Goal: Task Accomplishment & Management: Manage account settings

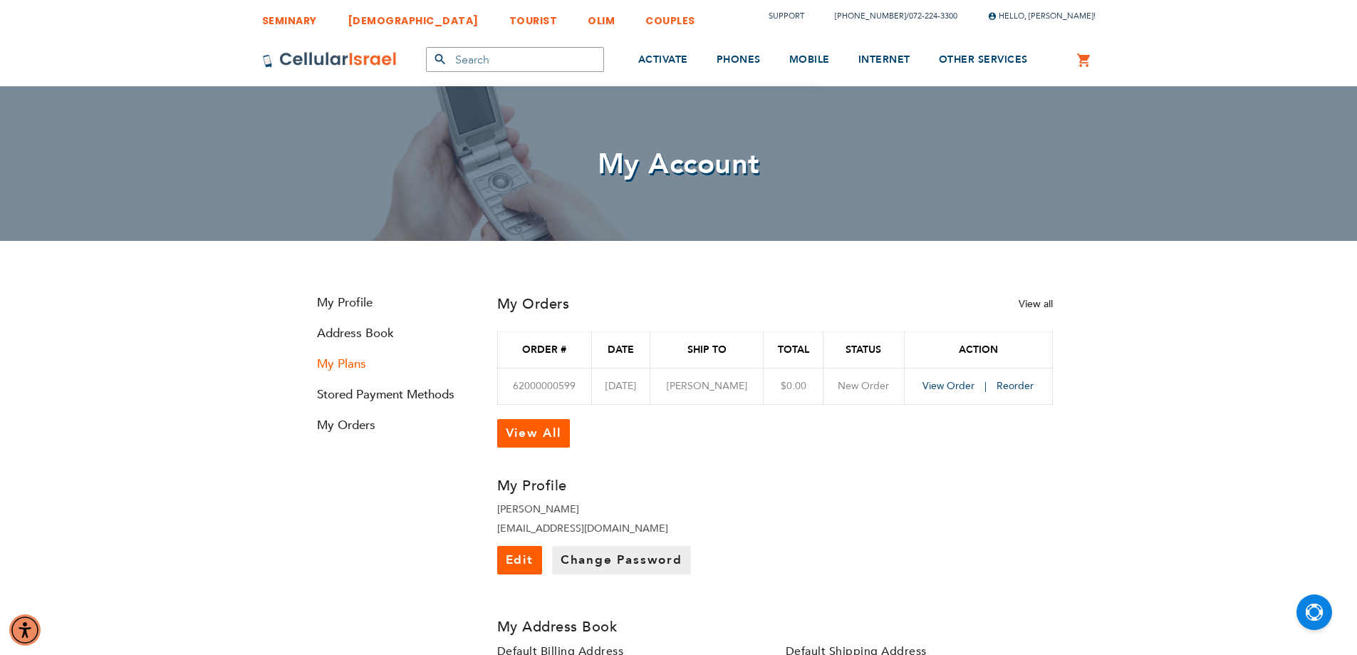
click at [324, 367] on link "My Plans" at bounding box center [390, 363] width 171 height 16
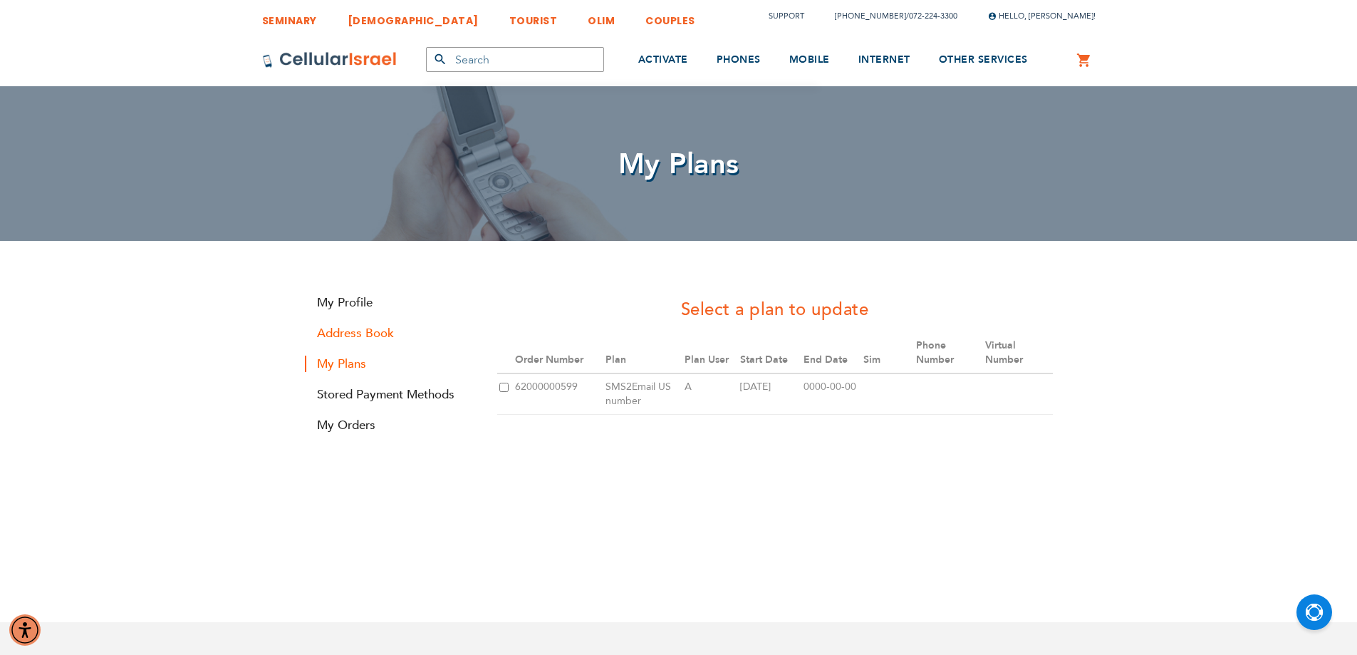
click at [357, 327] on link "Address Book" at bounding box center [390, 333] width 171 height 16
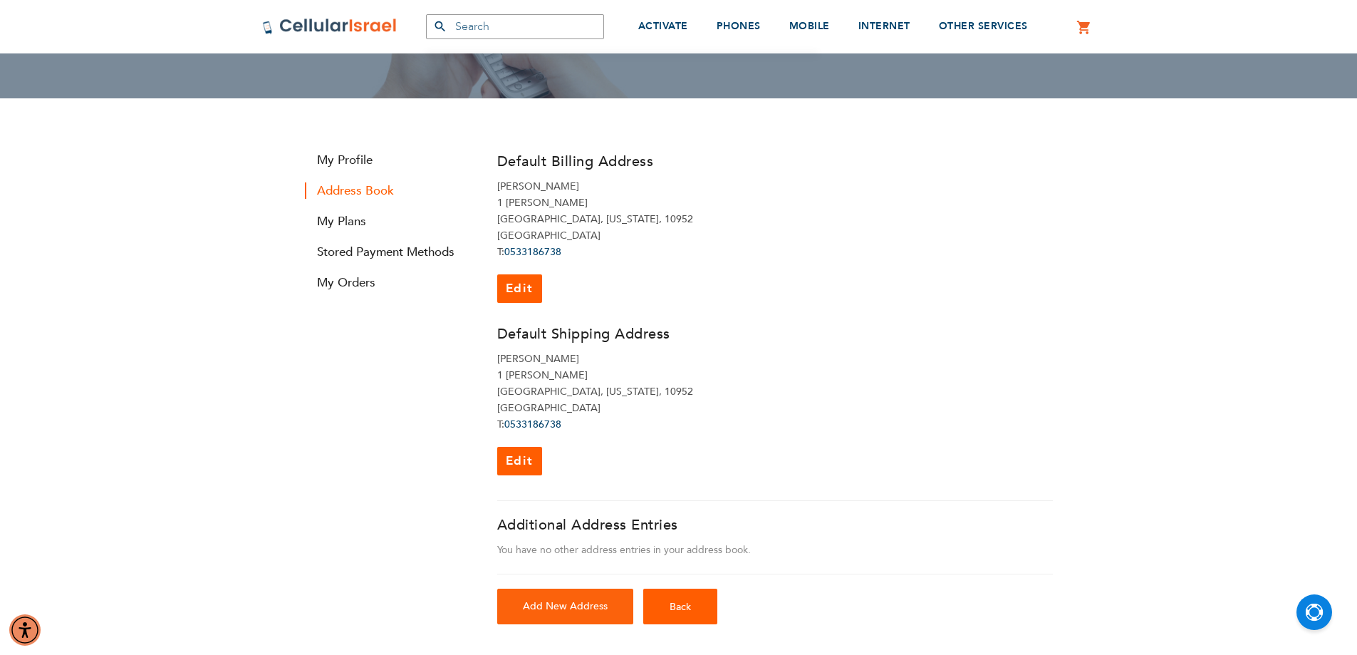
scroll to position [71, 0]
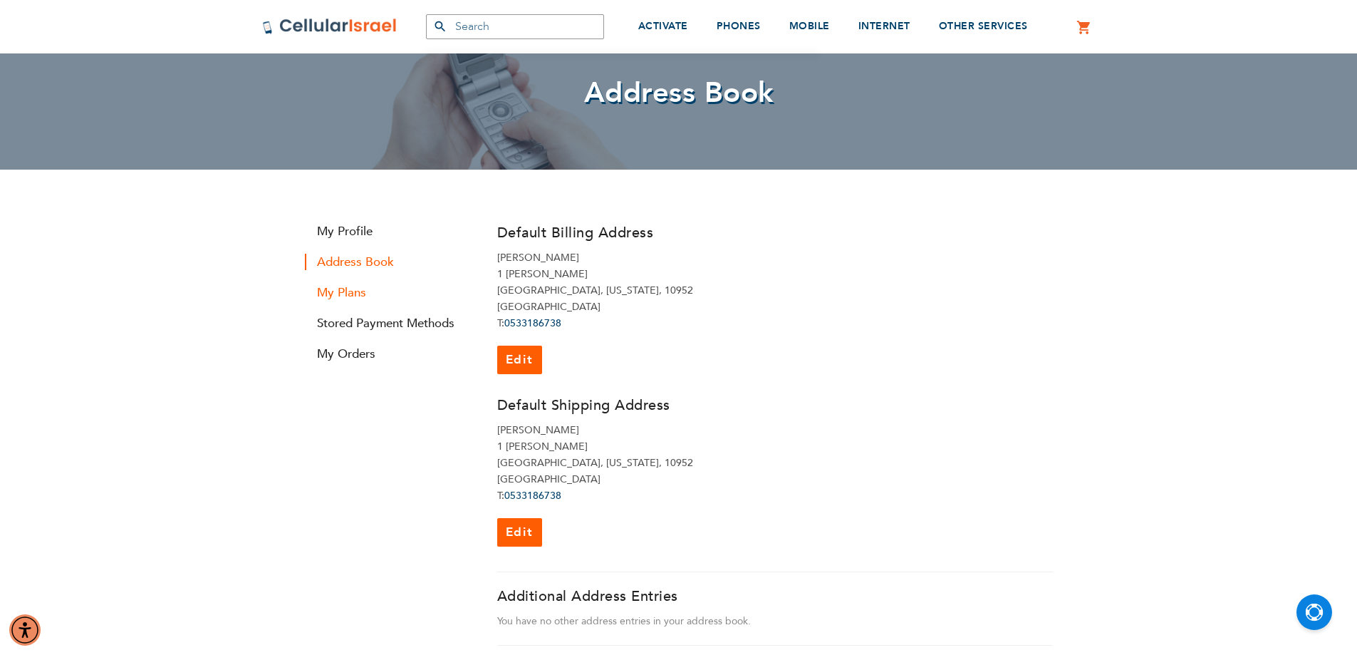
click at [352, 287] on link "My Plans" at bounding box center [390, 292] width 171 height 16
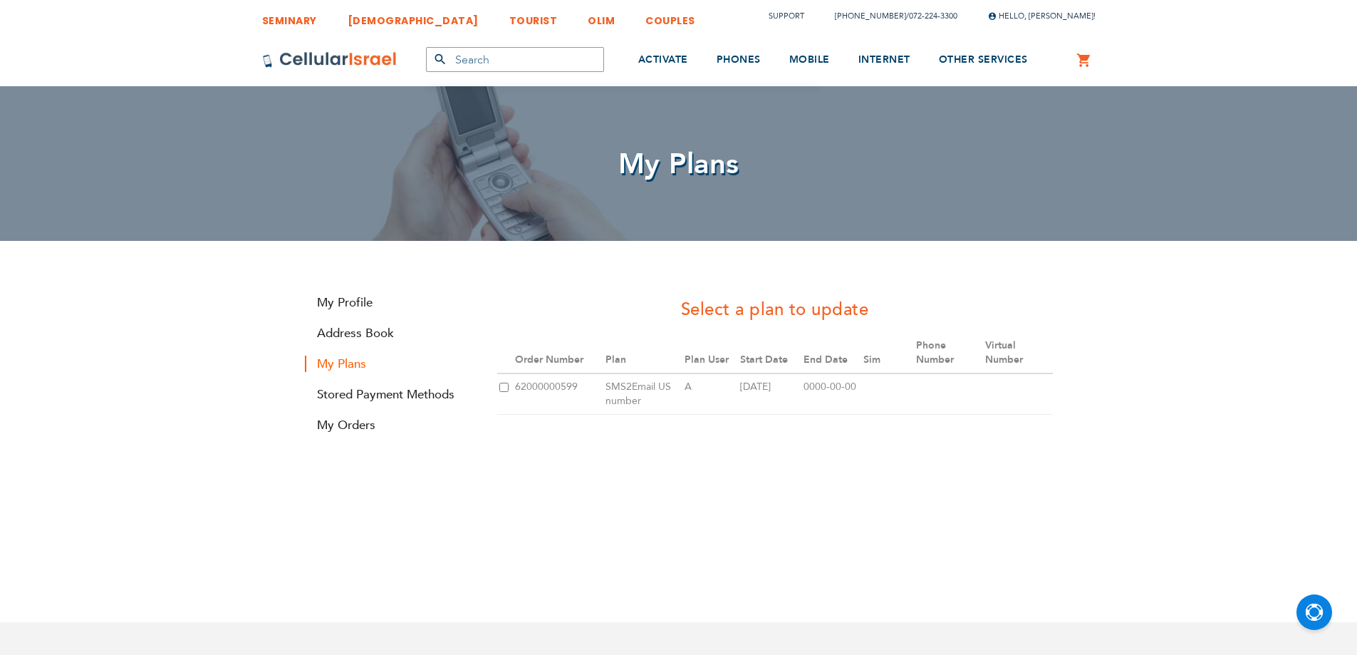
click at [499, 378] on td at bounding box center [505, 393] width 16 height 41
click at [499, 381] on td at bounding box center [505, 393] width 16 height 41
click at [499, 386] on input "checkbox" at bounding box center [503, 387] width 9 height 9
checkbox input "true"
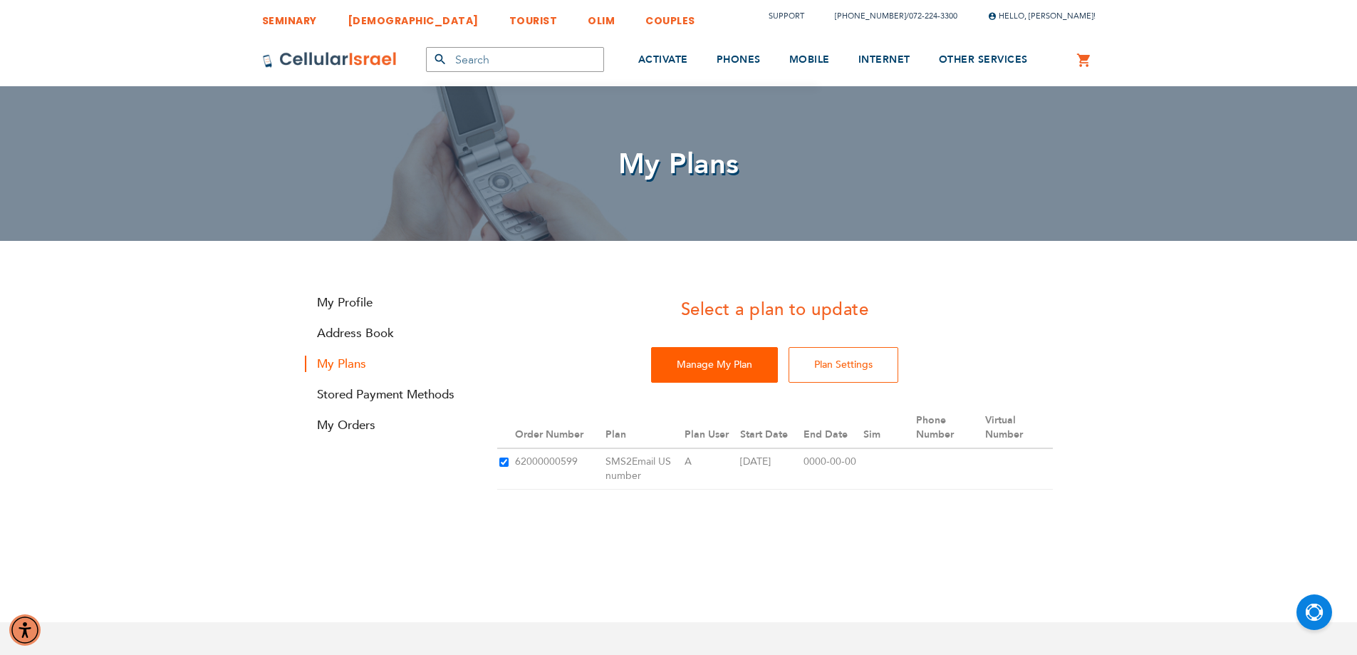
click at [690, 364] on input "Manage My Plan" at bounding box center [714, 365] width 127 height 36
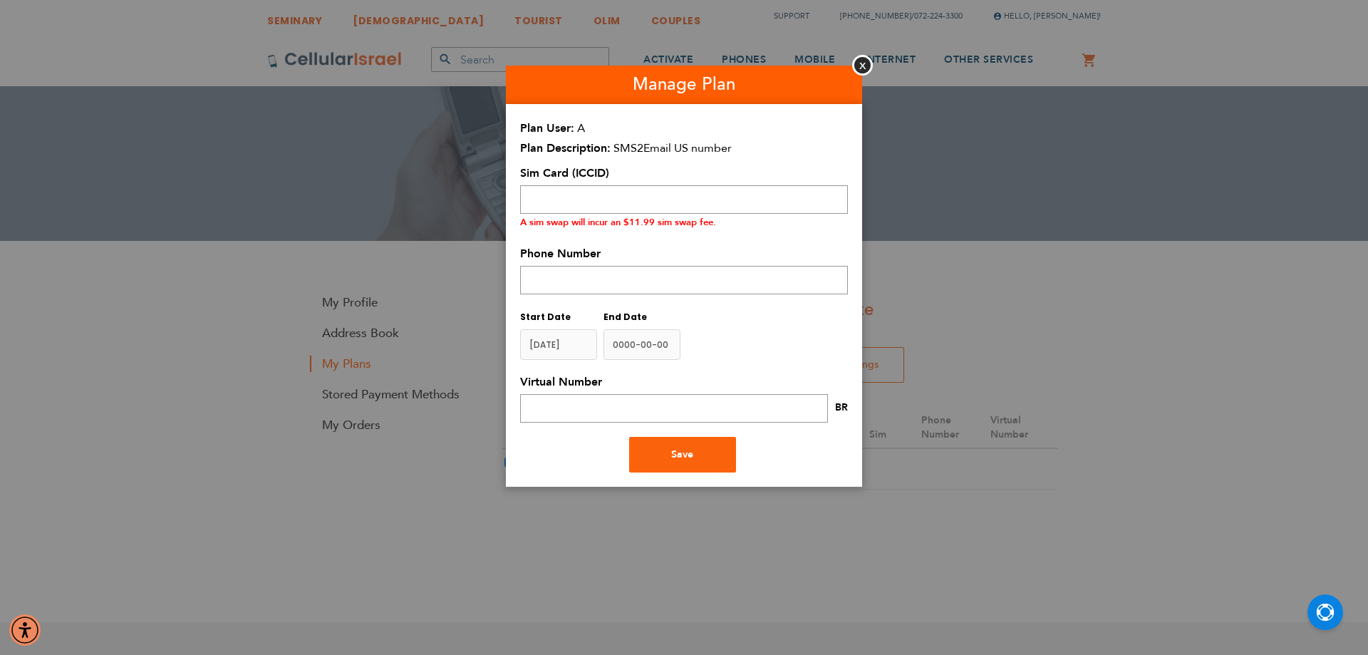
click at [680, 522] on aside "Manage Plan Close Plan User A Plan Description SMS2Email US number Plan Type pl…" at bounding box center [684, 327] width 1368 height 655
click at [863, 62] on button "Close" at bounding box center [862, 65] width 21 height 21
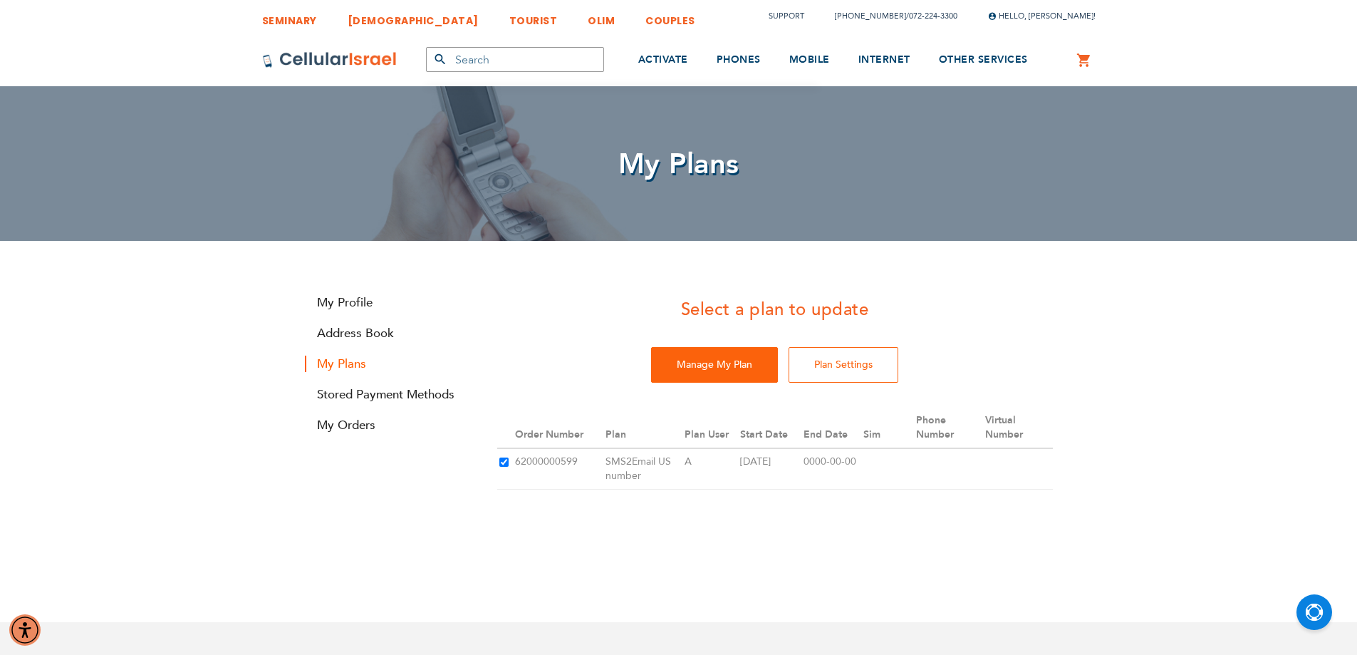
click at [697, 505] on div "Select a plan to update Manage My Plan Plan Settings Order Number Plan Plan Use…" at bounding box center [775, 406] width 577 height 238
click at [843, 355] on input "Plan Settings" at bounding box center [844, 365] width 110 height 36
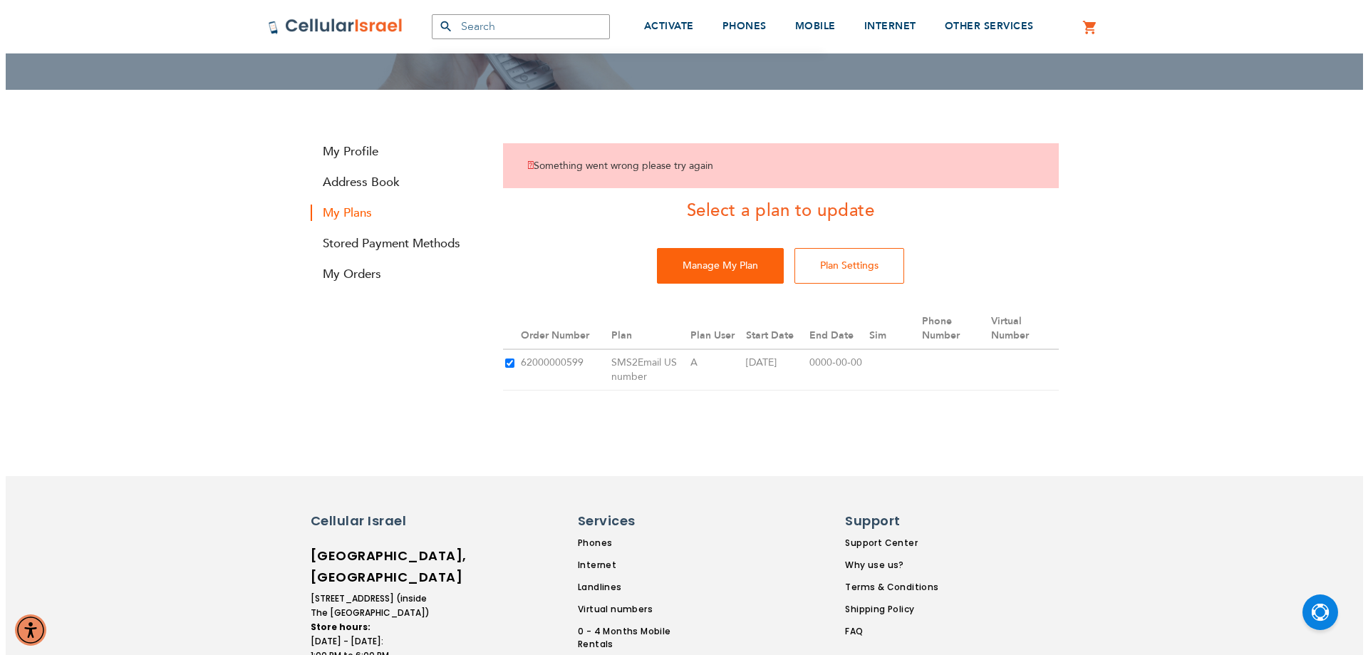
scroll to position [152, 0]
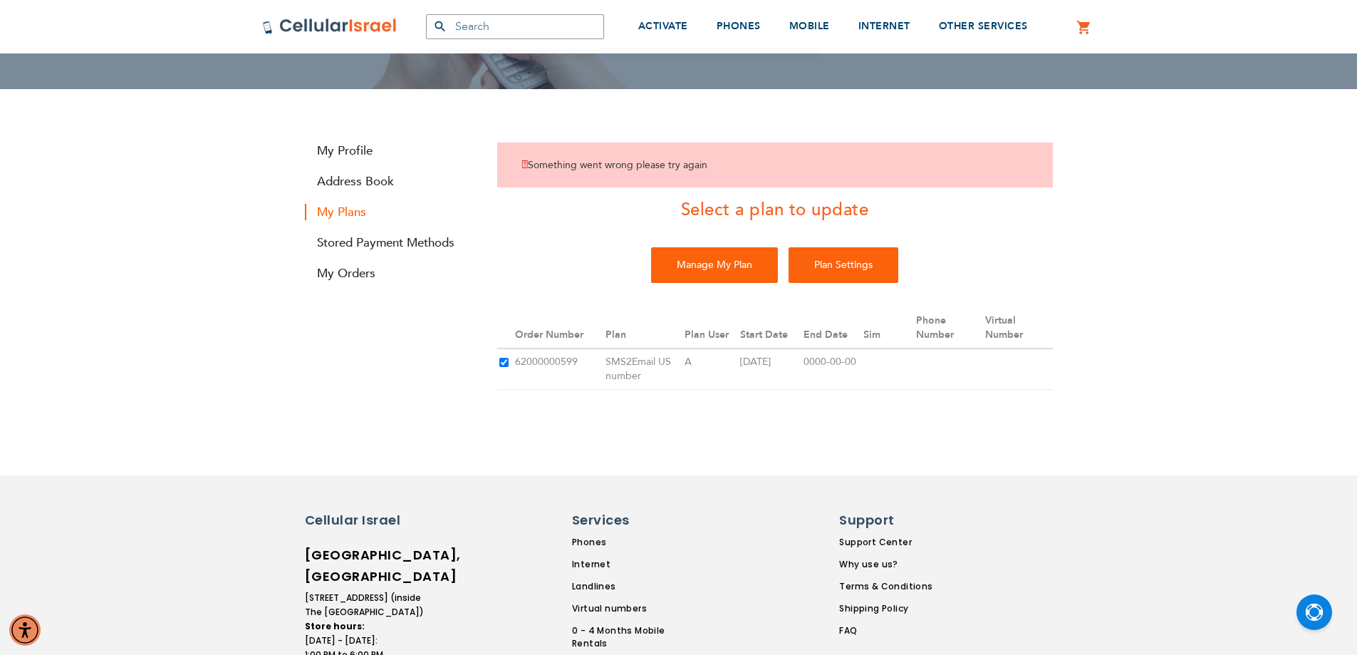
click at [831, 266] on input "Plan Settings" at bounding box center [844, 265] width 110 height 36
click at [709, 261] on input "Manage My Plan" at bounding box center [714, 265] width 127 height 36
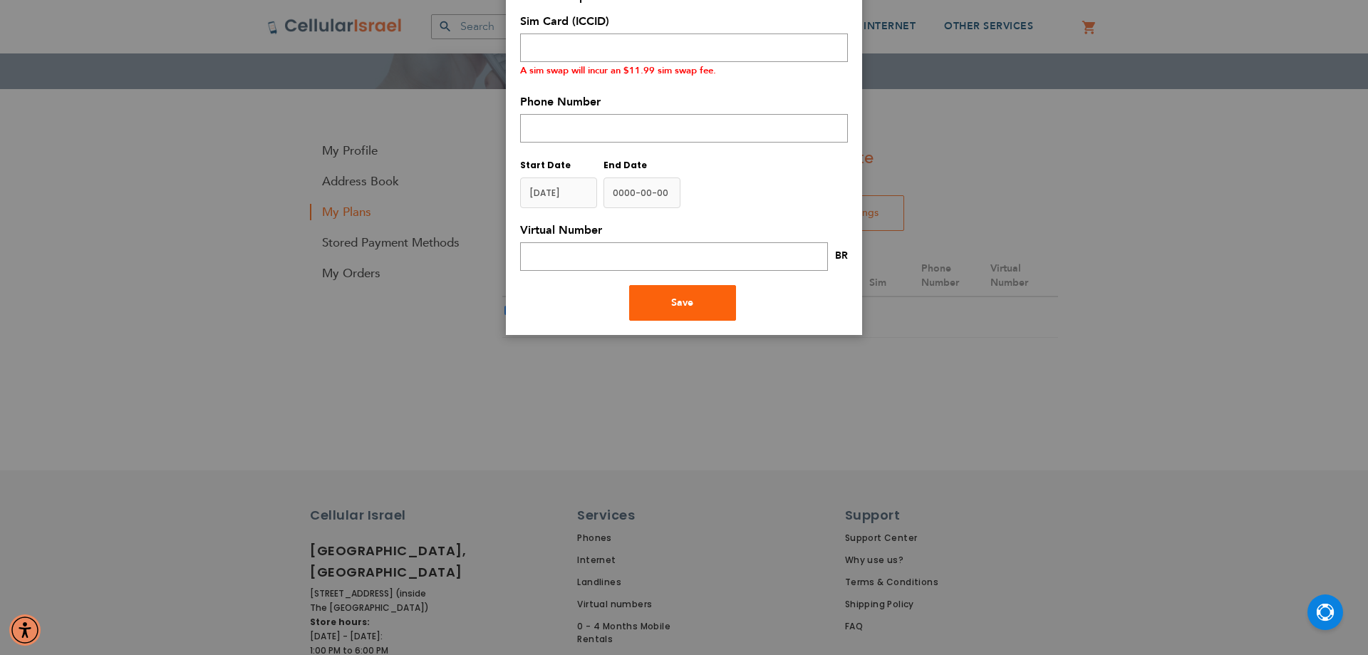
click at [489, 461] on aside "Manage Plan Close Plan User A Plan Description SMS2Email US number Plan Type pl…" at bounding box center [684, 175] width 1368 height 655
click at [1012, 301] on aside "Manage Plan Close Plan User A Plan Description SMS2Email US number Plan Type pl…" at bounding box center [684, 175] width 1368 height 655
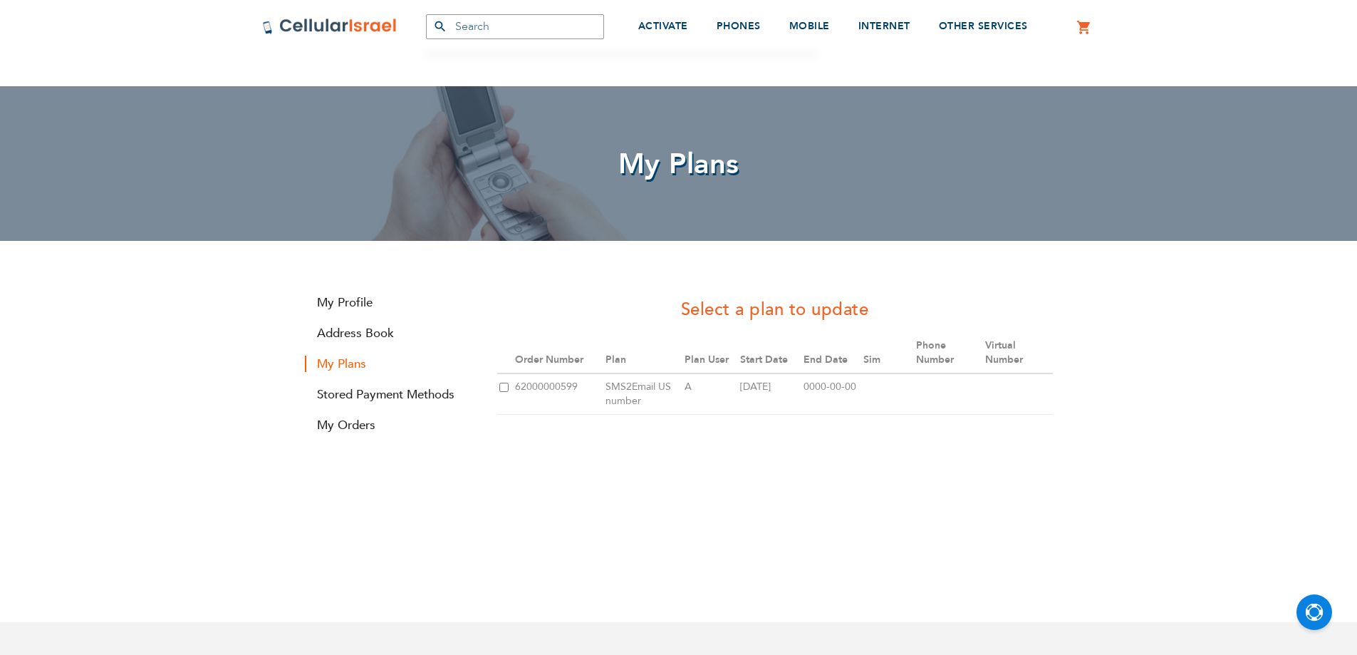
scroll to position [152, 0]
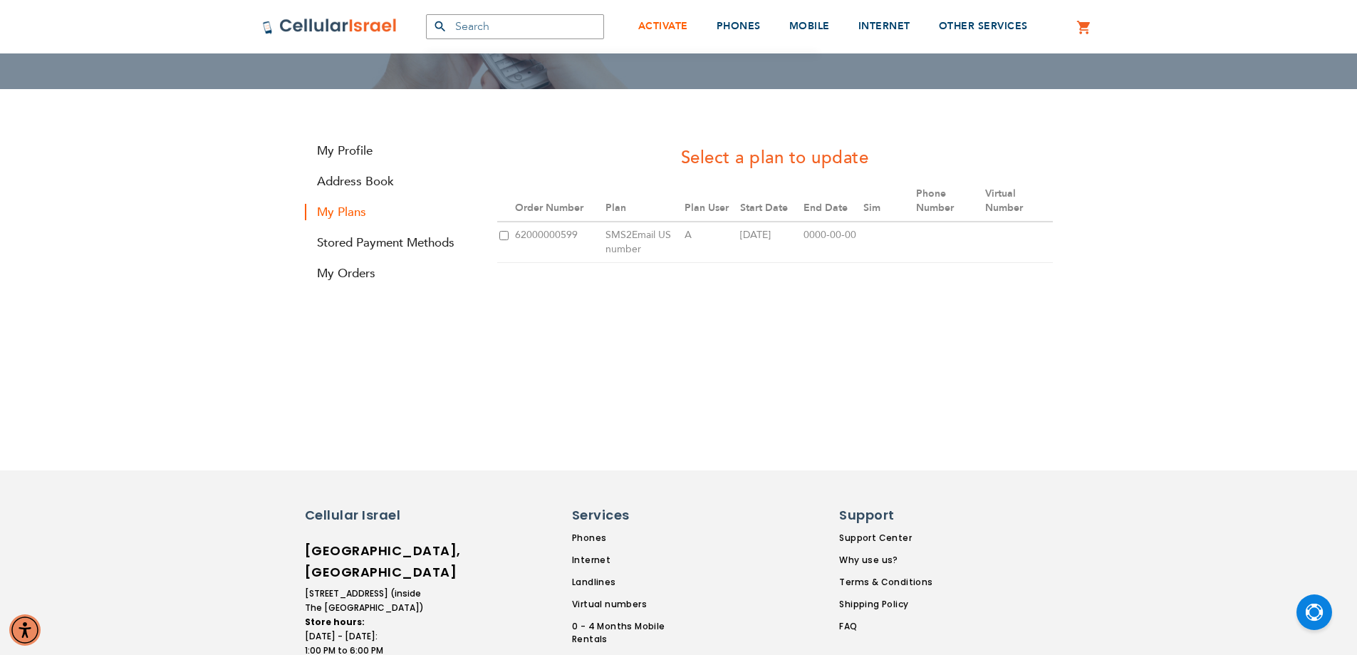
click at [666, 21] on span "ACTIVATE" at bounding box center [663, 26] width 50 height 14
